Goal: Answer question/provide support: Ask a question

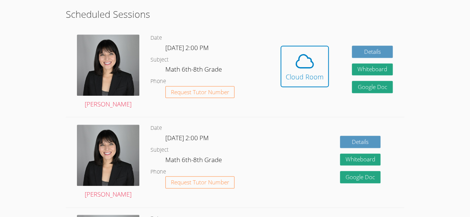
scroll to position [185, 0]
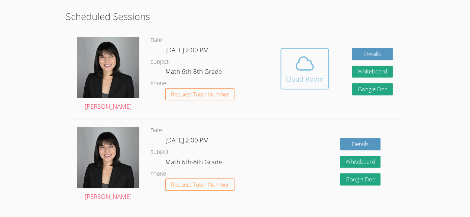
click at [310, 63] on icon at bounding box center [304, 63] width 21 height 21
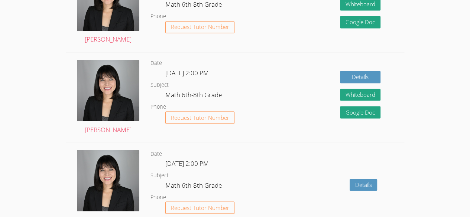
scroll to position [613, 0]
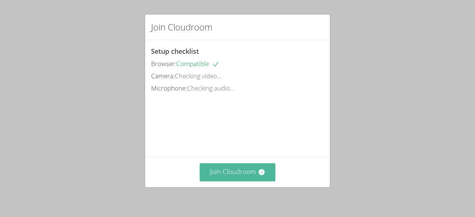
click at [241, 172] on button "Join Cloudroom" at bounding box center [238, 172] width 76 height 18
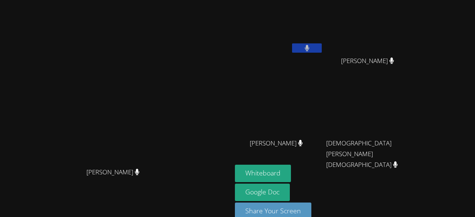
click at [305, 48] on icon at bounding box center [307, 48] width 5 height 6
click at [292, 52] on button at bounding box center [307, 47] width 30 height 9
click at [273, 170] on button "Whiteboard" at bounding box center [263, 173] width 56 height 17
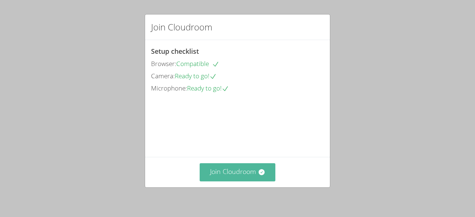
click at [235, 169] on button "Join Cloudroom" at bounding box center [238, 172] width 76 height 18
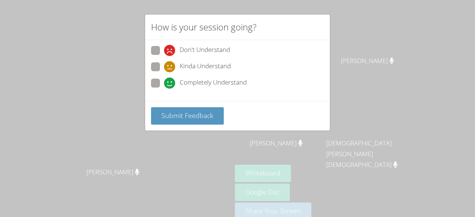
click at [164, 89] on span at bounding box center [164, 89] width 0 height 0
click at [164, 84] on input "Completely Understand" at bounding box center [167, 82] width 6 height 6
radio input "true"
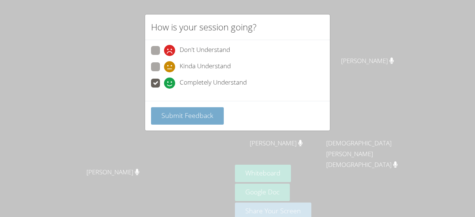
click at [171, 115] on span "Submit Feedback" at bounding box center [187, 115] width 52 height 9
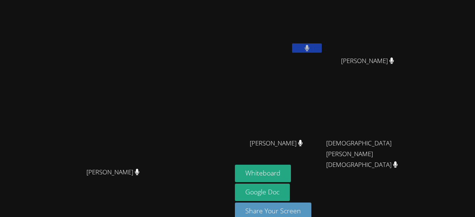
click at [418, 58] on aside "Cherlandie [PERSON_NAME] [PERSON_NAME] [PERSON_NAME] [PERSON_NAME] [PERSON_NAME…" at bounding box center [325, 115] width 186 height 231
drag, startPoint x: 171, startPoint y: 115, endPoint x: 445, endPoint y: 58, distance: 279.9
click at [418, 58] on aside "Cherlandie [PERSON_NAME] [PERSON_NAME] [PERSON_NAME] [PERSON_NAME] [PERSON_NAME…" at bounding box center [325, 115] width 186 height 231
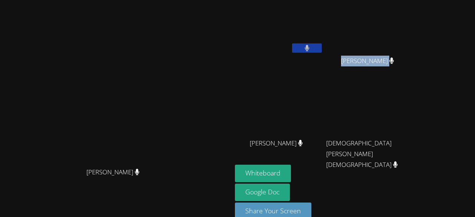
scroll to position [2, 0]
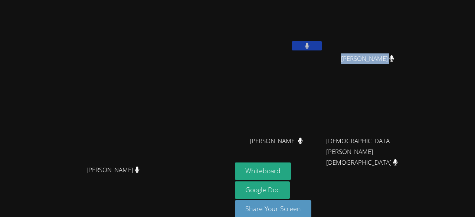
click at [418, 58] on aside "Cherlandie [PERSON_NAME] [PERSON_NAME] [PERSON_NAME] [PERSON_NAME] [PERSON_NAME…" at bounding box center [325, 113] width 186 height 231
click at [322, 46] on button at bounding box center [307, 45] width 30 height 9
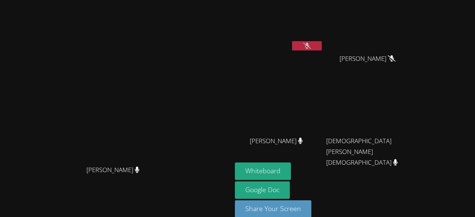
scroll to position [0, 0]
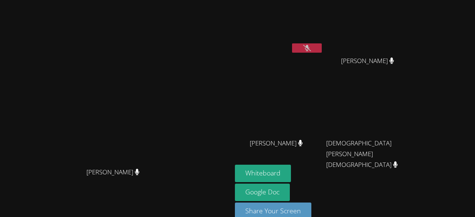
click at [308, 48] on button at bounding box center [307, 47] width 30 height 9
